Goal: Find specific page/section: Find specific page/section

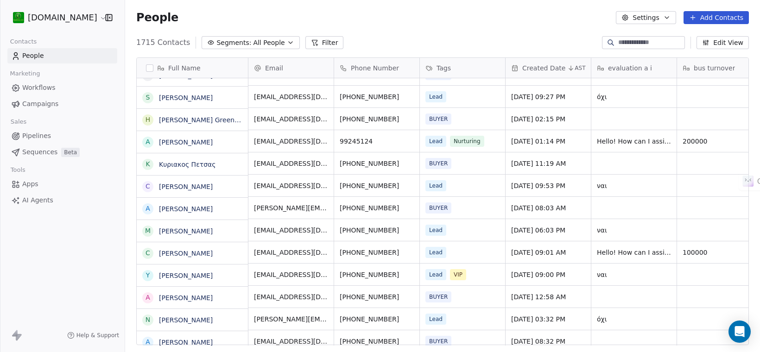
scroll to position [1216, 0]
click at [189, 141] on link "[PERSON_NAME]" at bounding box center [186, 141] width 54 height 7
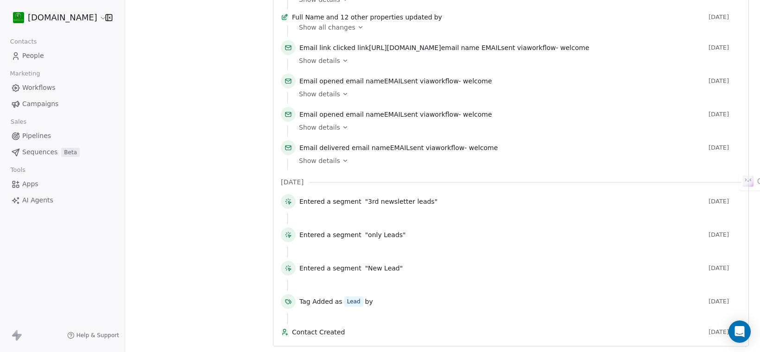
scroll to position [552, 0]
